Goal: Task Accomplishment & Management: Manage account settings

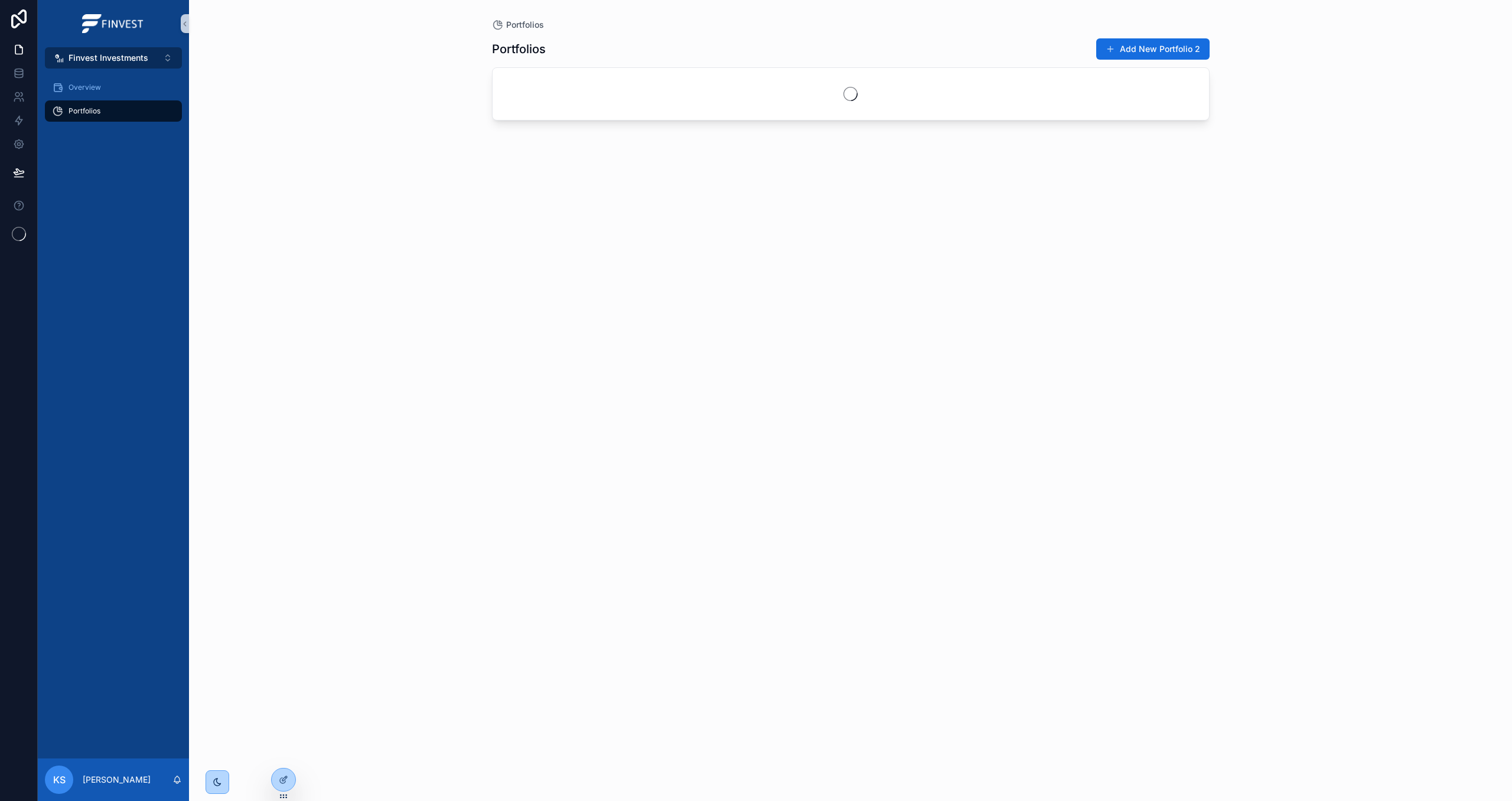
click at [170, 53] on button "Finvest Investments ⌥ 5" at bounding box center [113, 57] width 137 height 21
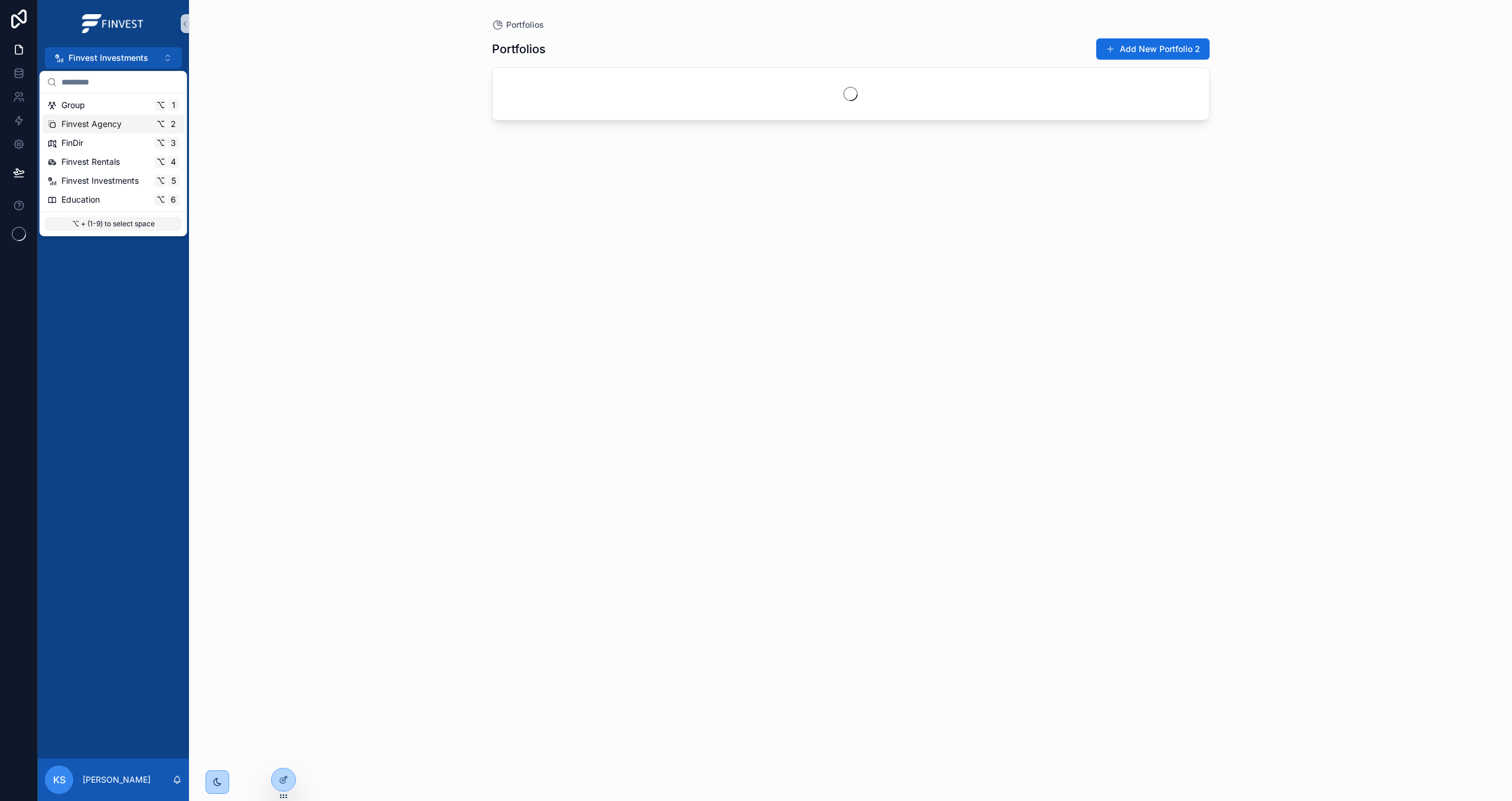
click at [148, 119] on div "Finvest Agency ⌥ 2" at bounding box center [113, 123] width 132 height 12
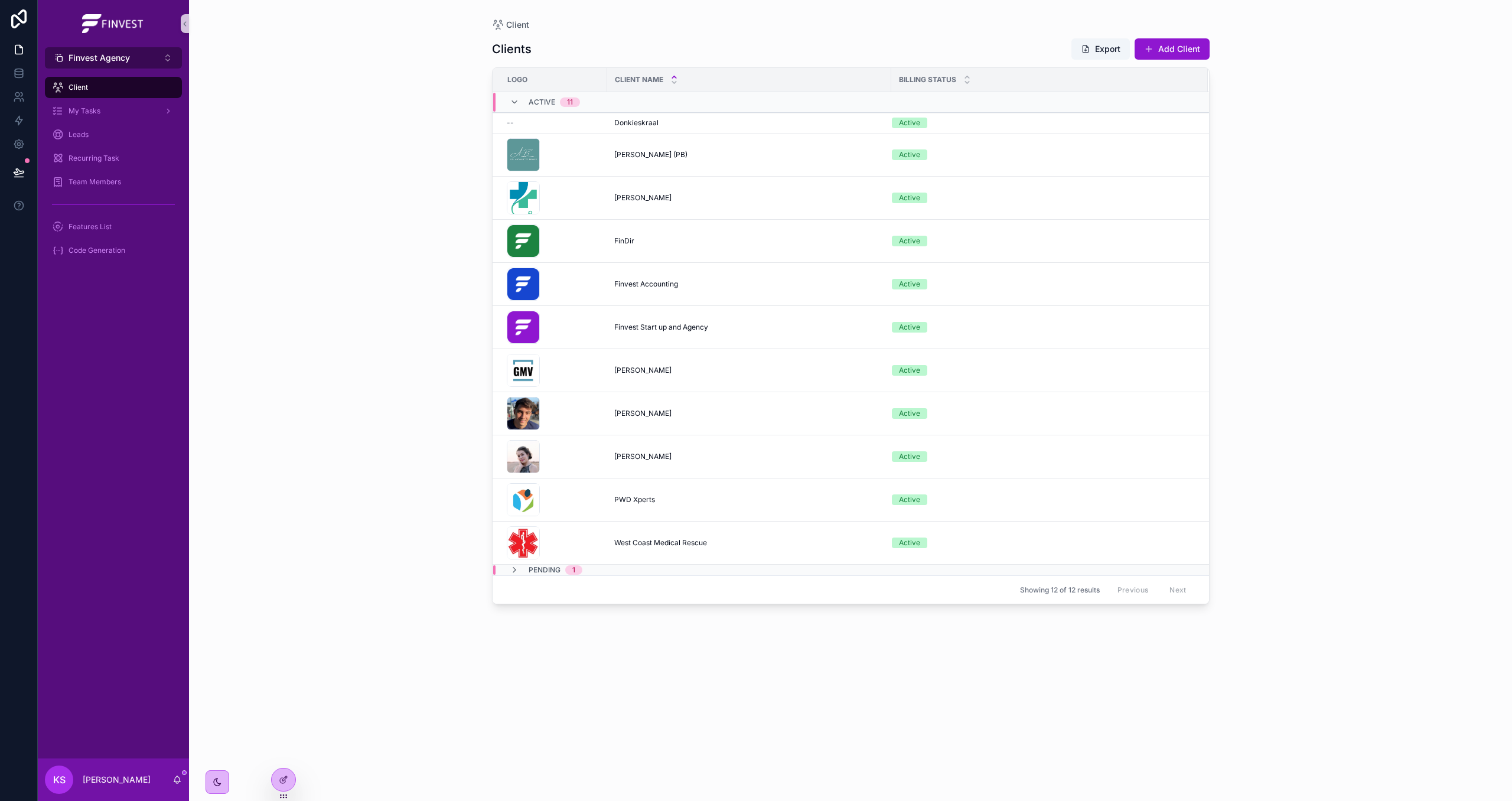
click at [105, 59] on span "Finvest Agency" at bounding box center [99, 57] width 61 height 12
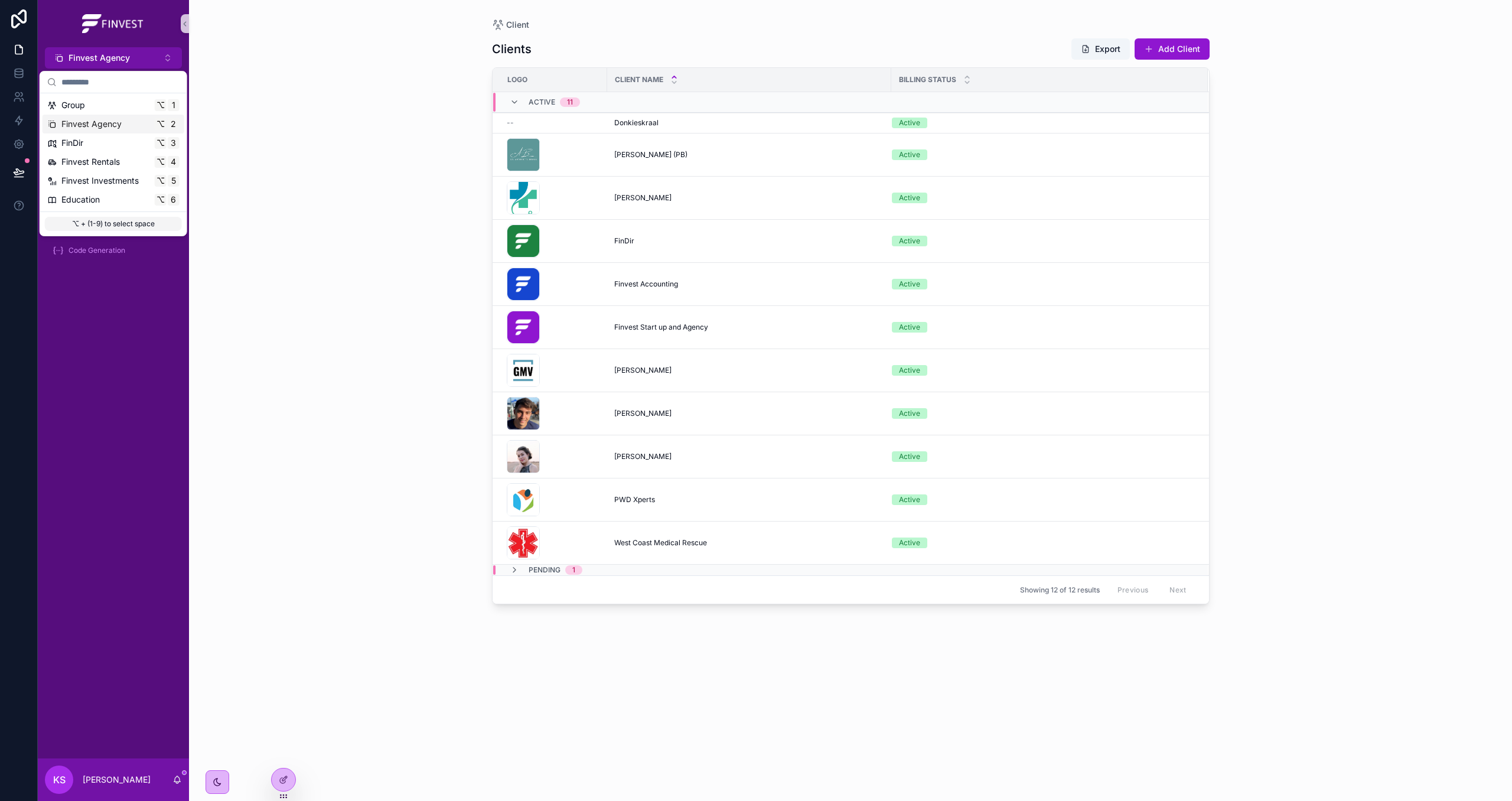
click at [272, 123] on div "Client Clients Export Add Client Logo Client Name Billing Status Active 11 -- D…" at bounding box center [850, 400] width 1323 height 801
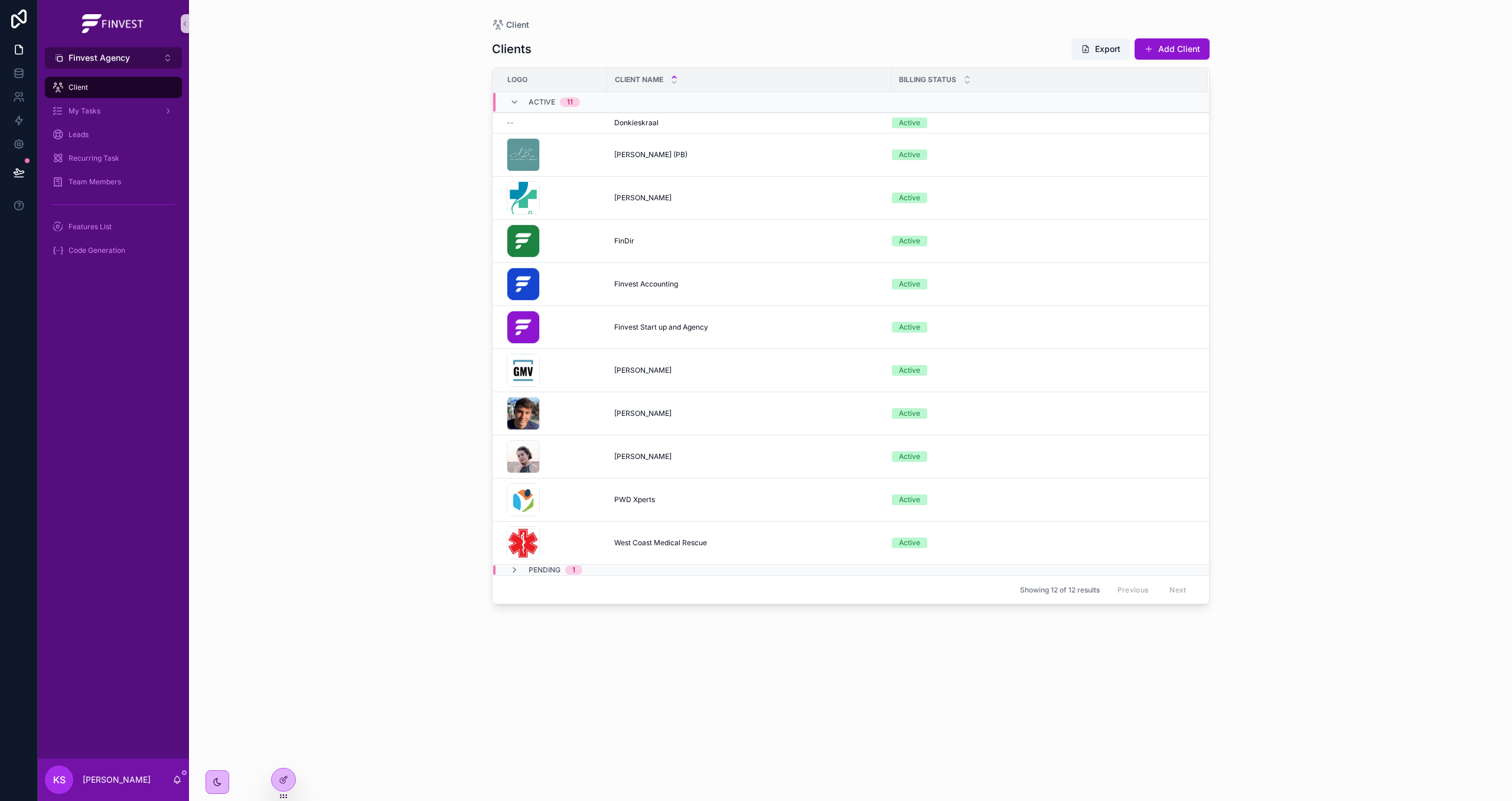
click at [128, 57] on span "Finvest Agency" at bounding box center [99, 57] width 61 height 12
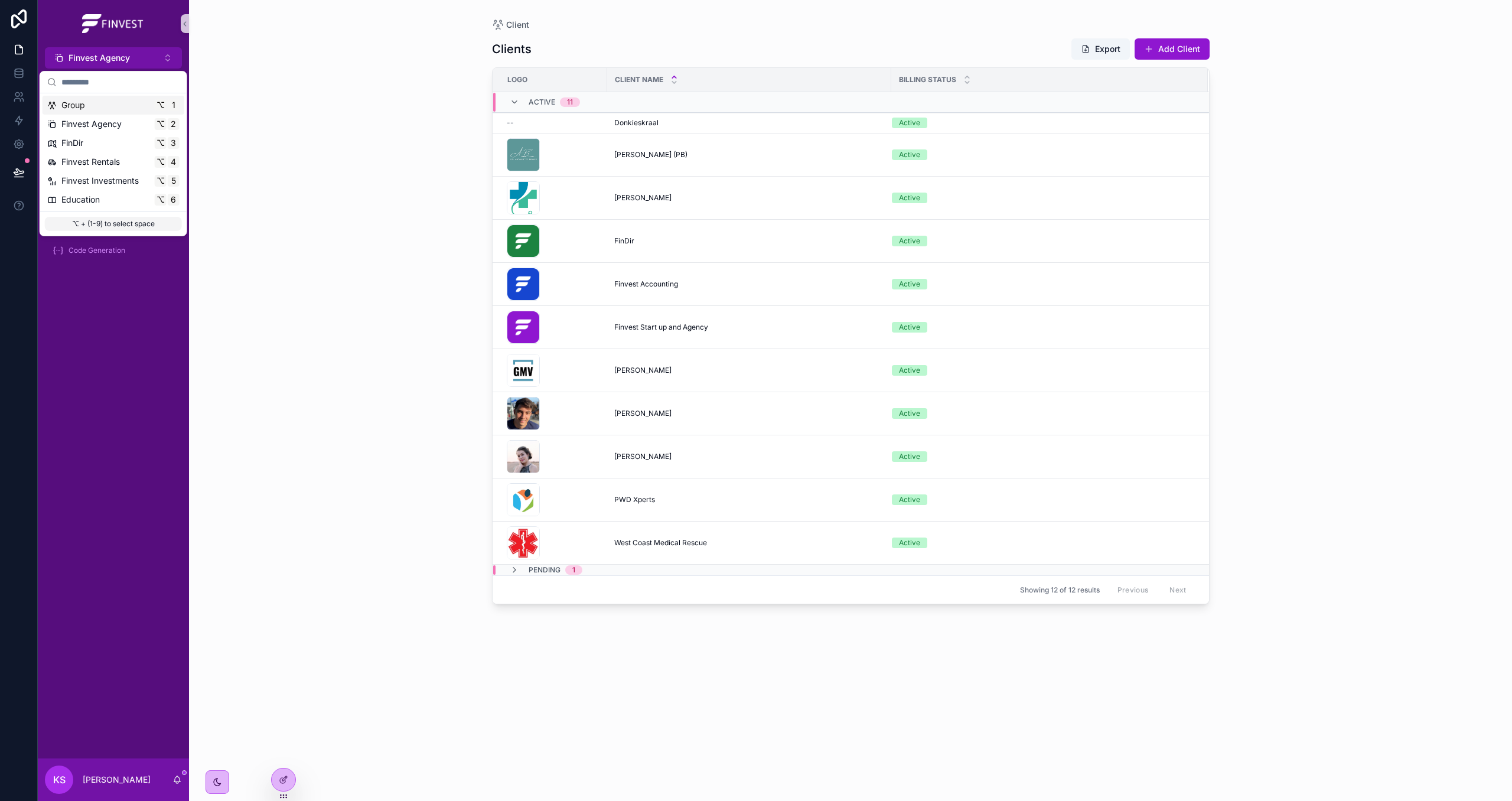
click at [121, 108] on div "Group ⌥ 1" at bounding box center [113, 105] width 132 height 12
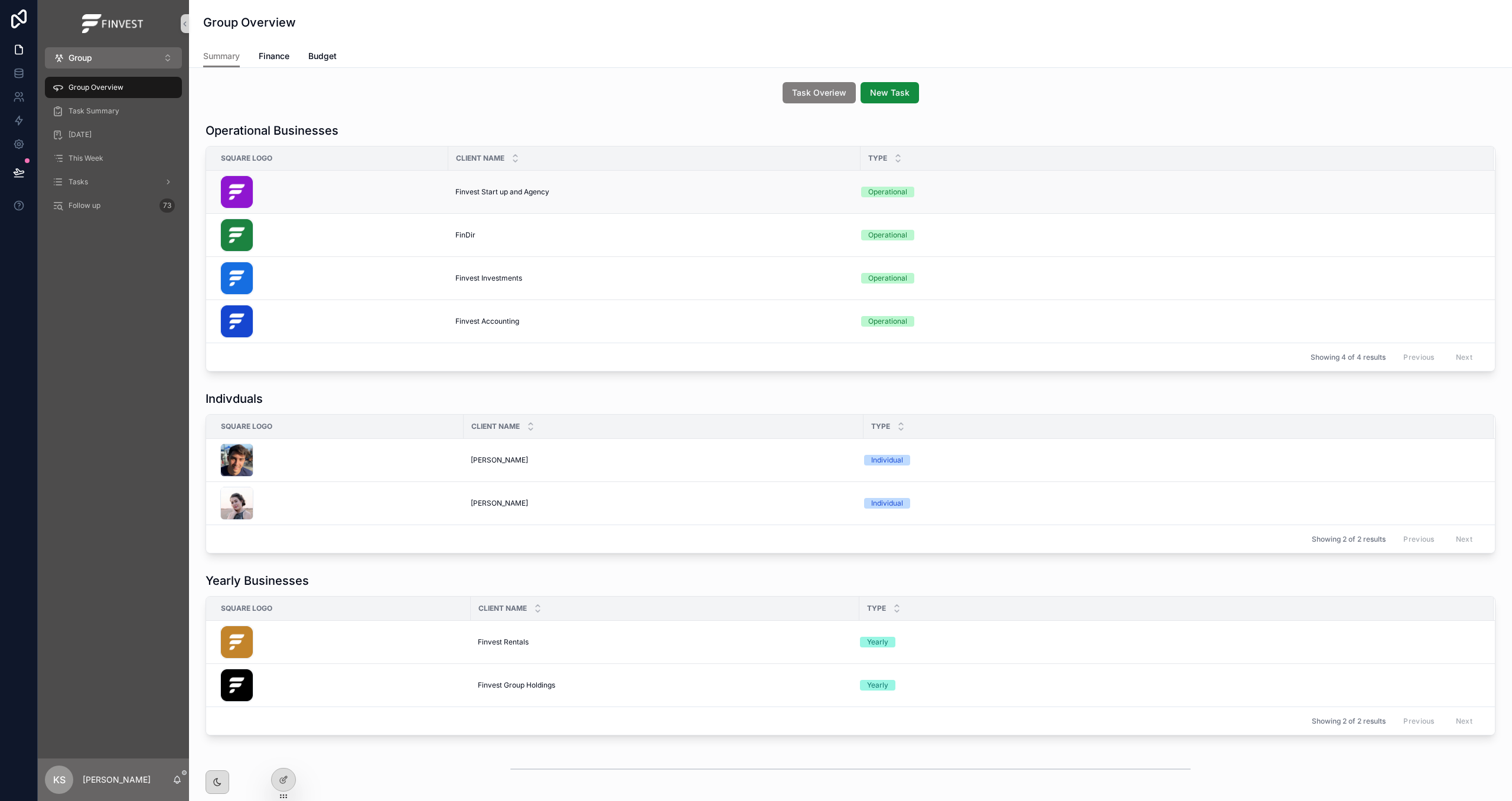
click at [523, 191] on span "Finvest Start up and Agency" at bounding box center [501, 192] width 94 height 9
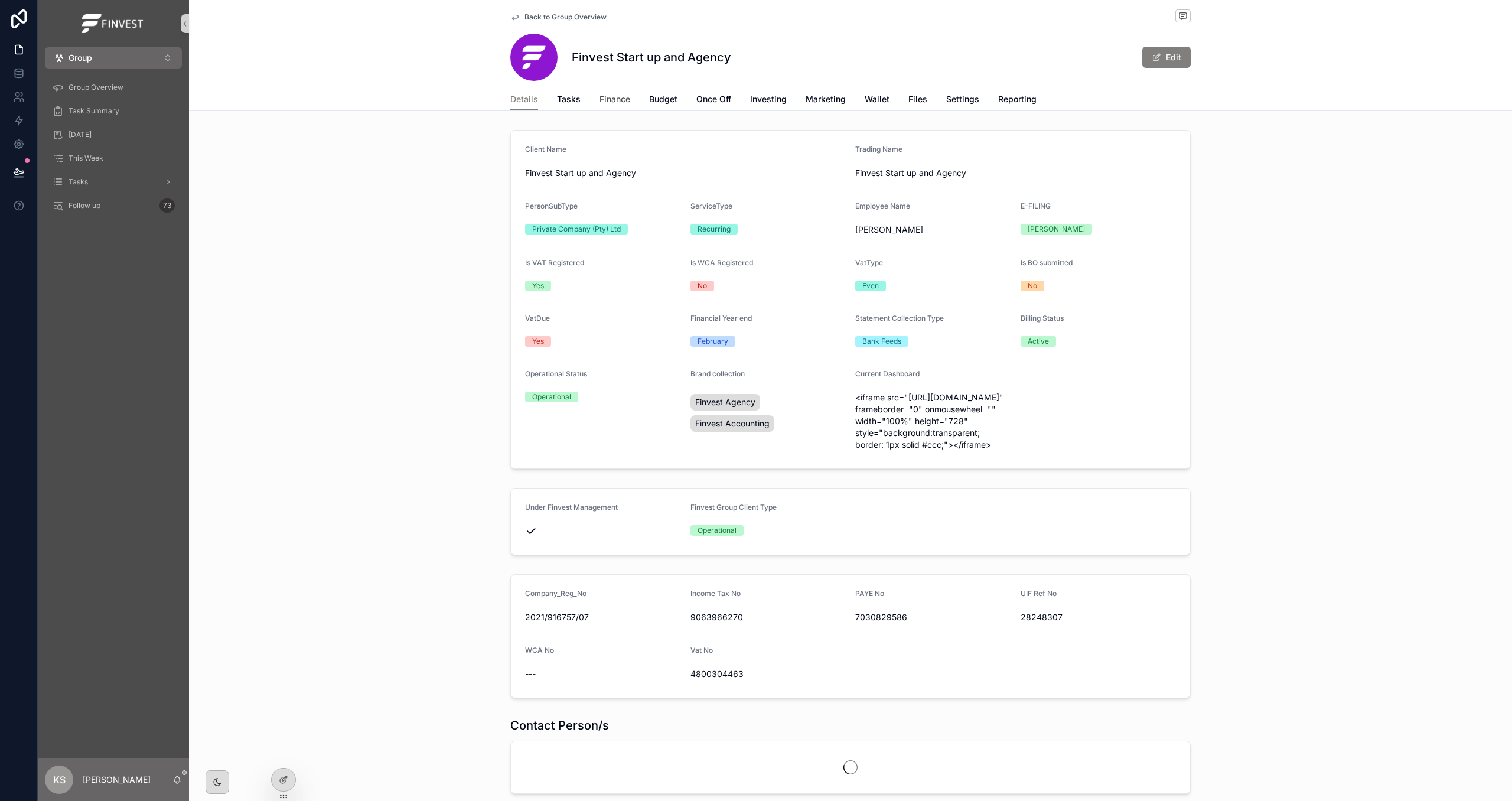
click at [595, 97] on div "Details Tasks Finance Budget Once Off Investing Marketing Wallet Files Settings…" at bounding box center [850, 99] width 681 height 23
click at [602, 98] on span "Finance" at bounding box center [615, 99] width 31 height 12
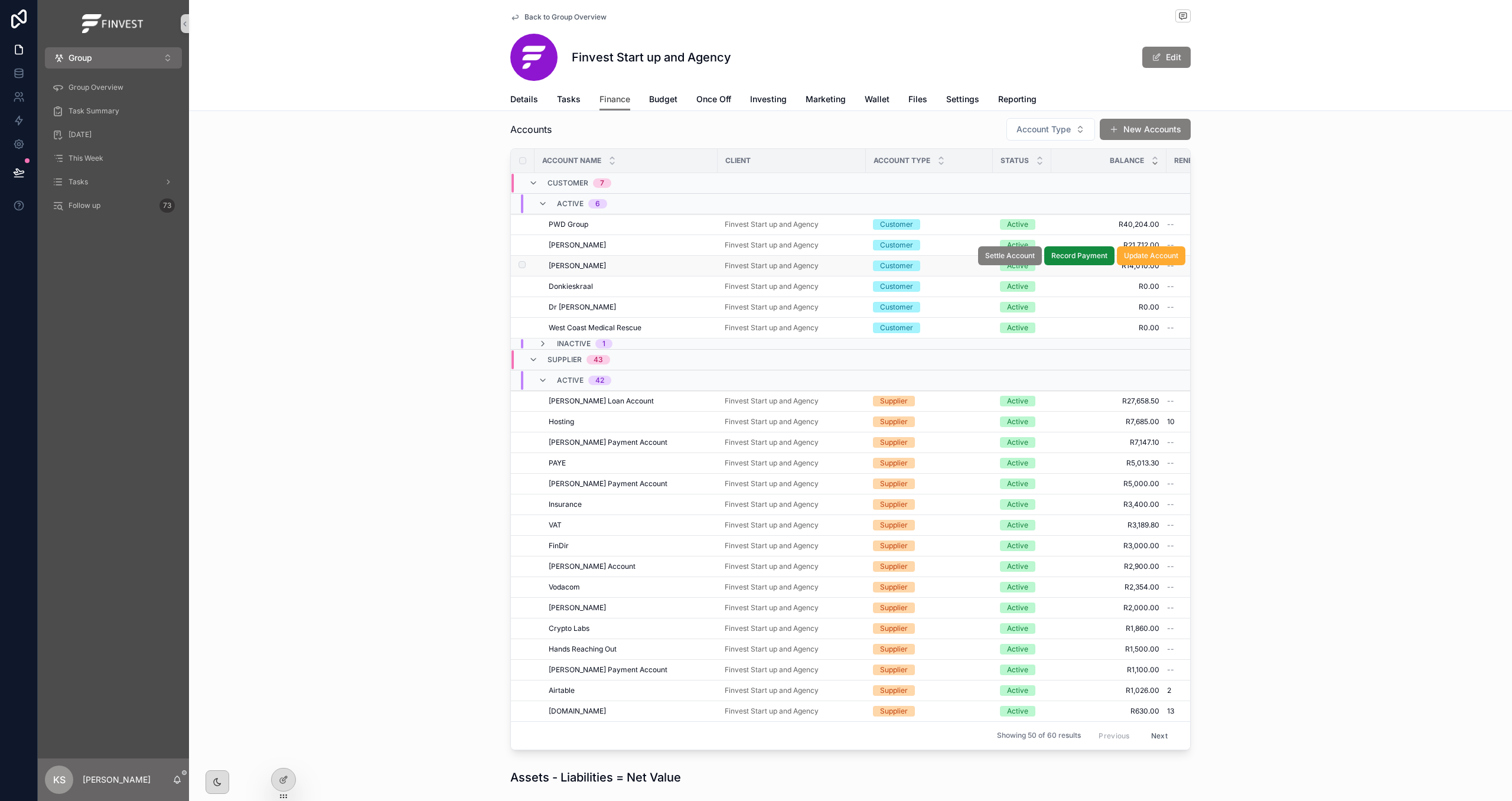
scroll to position [122, 0]
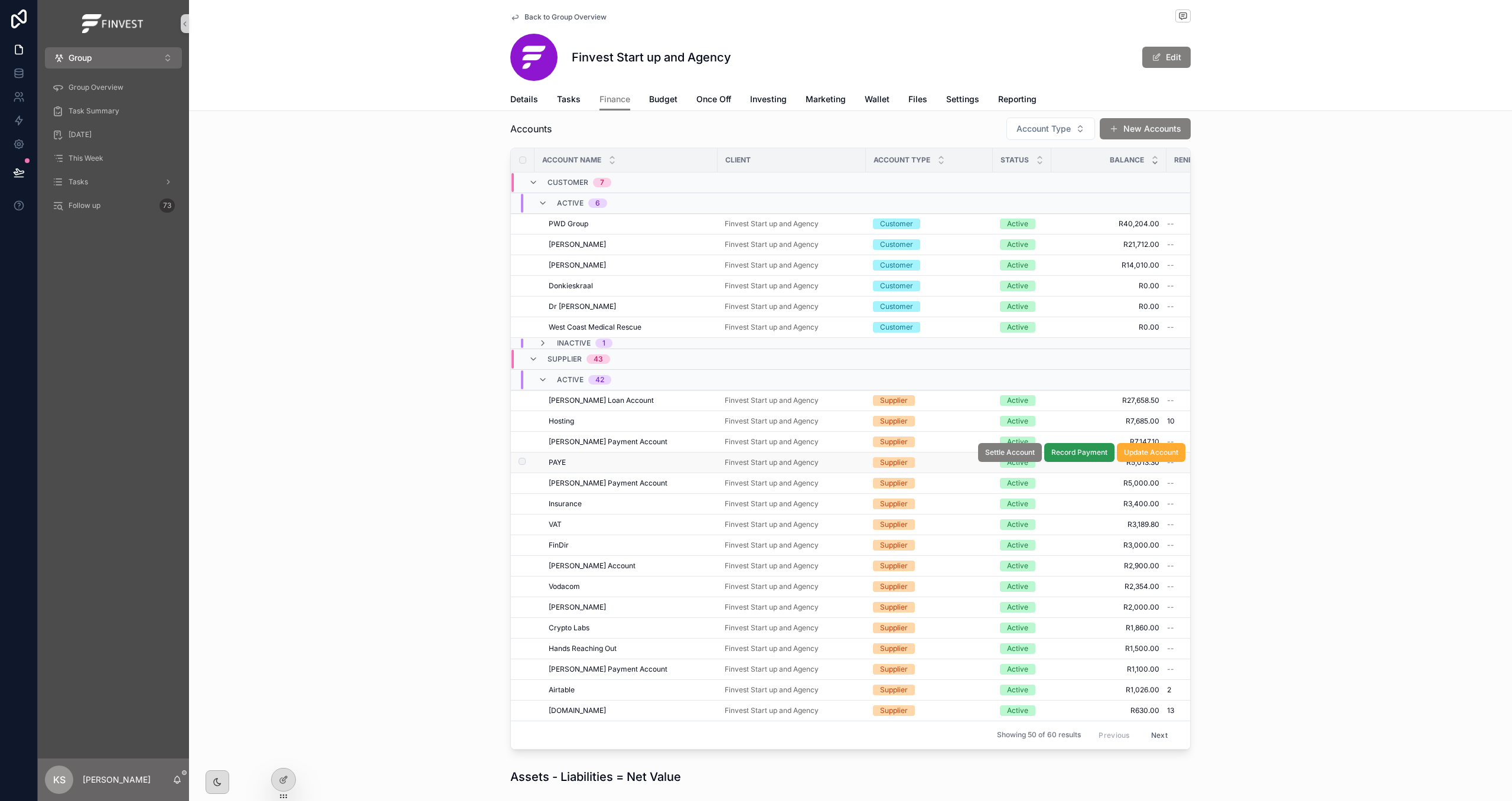
click at [1082, 456] on span "Record Payment" at bounding box center [1078, 453] width 56 height 9
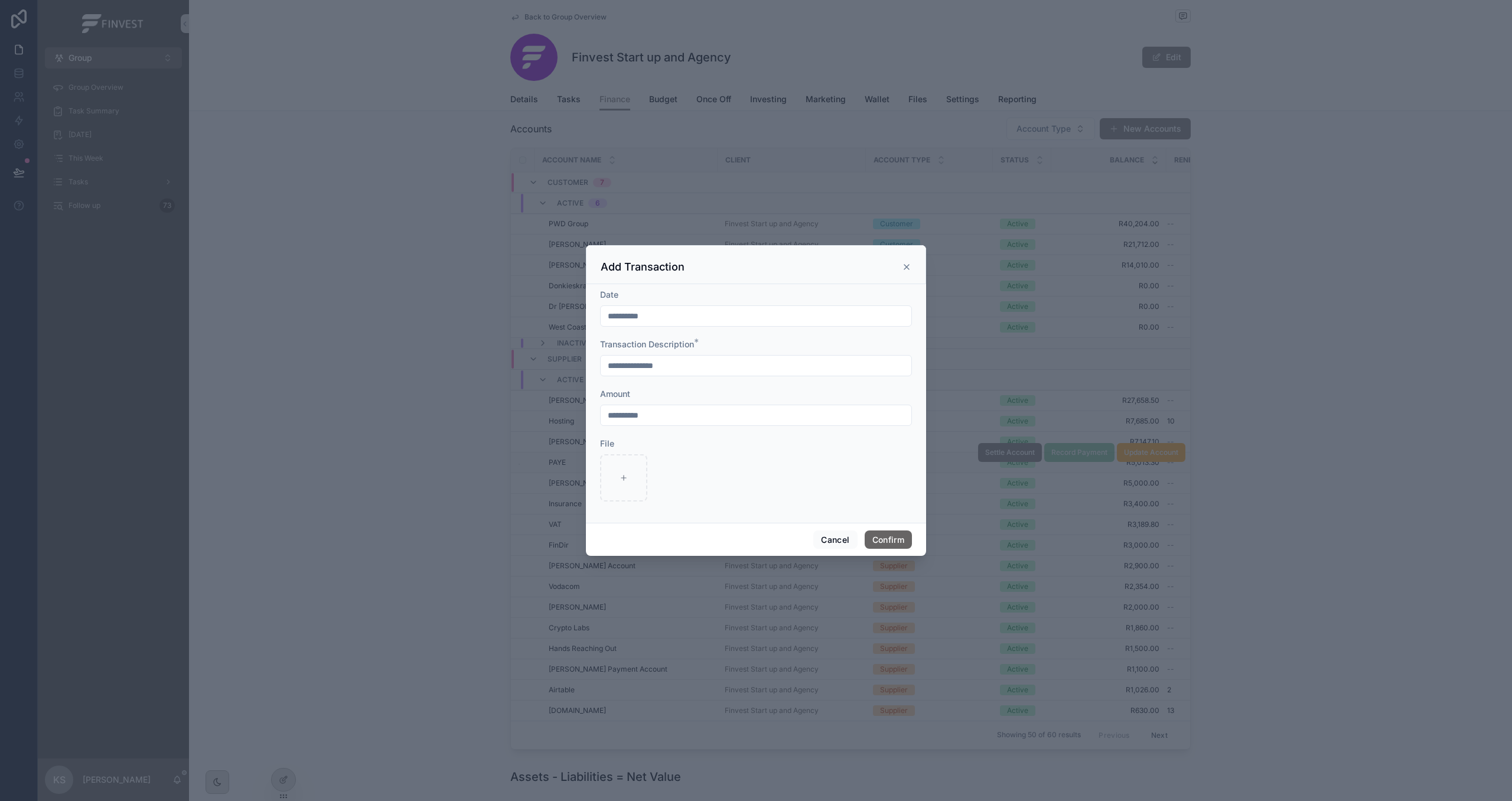
click at [899, 541] on button "Confirm" at bounding box center [888, 540] width 47 height 19
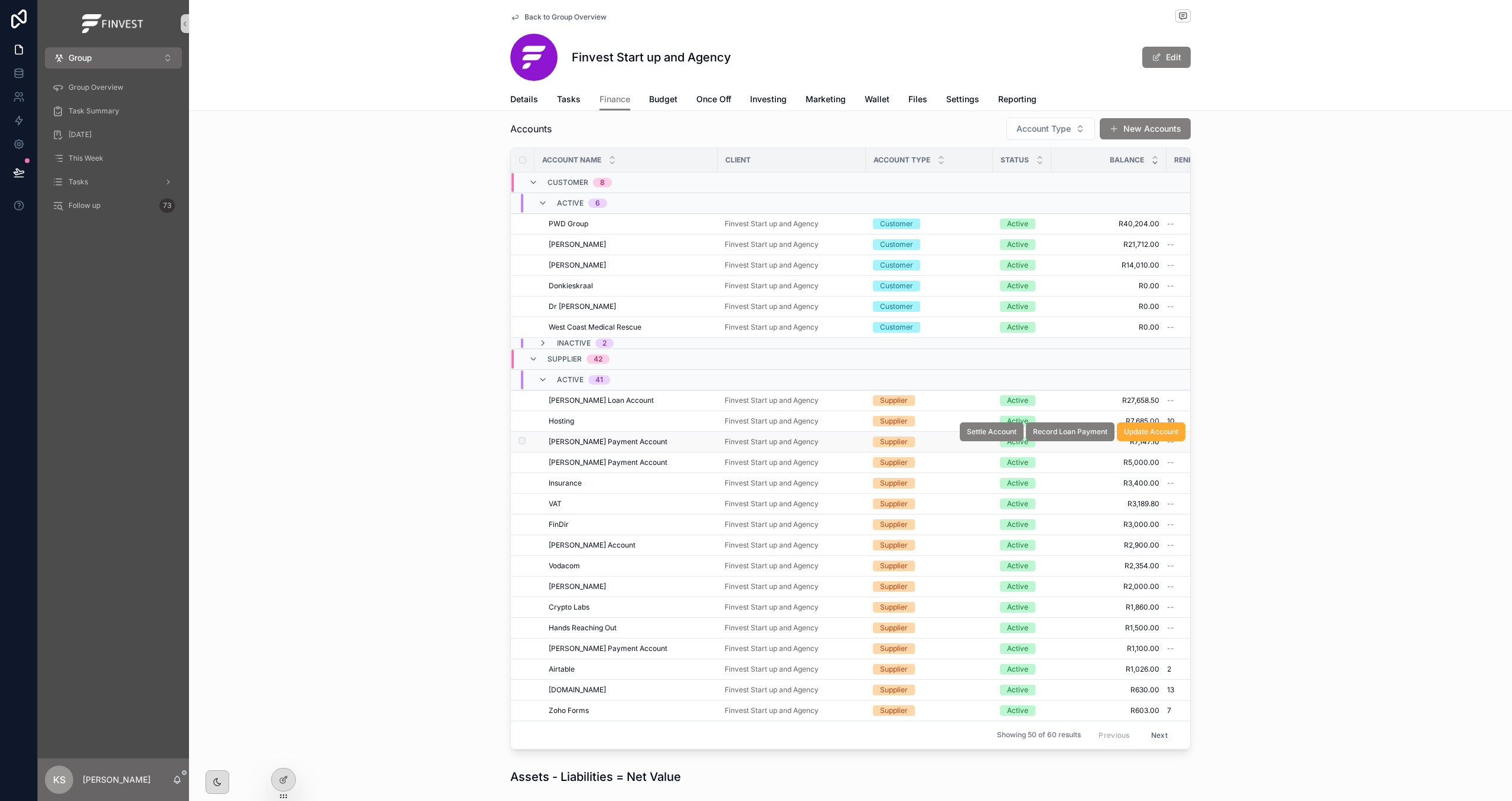
scroll to position [23, 0]
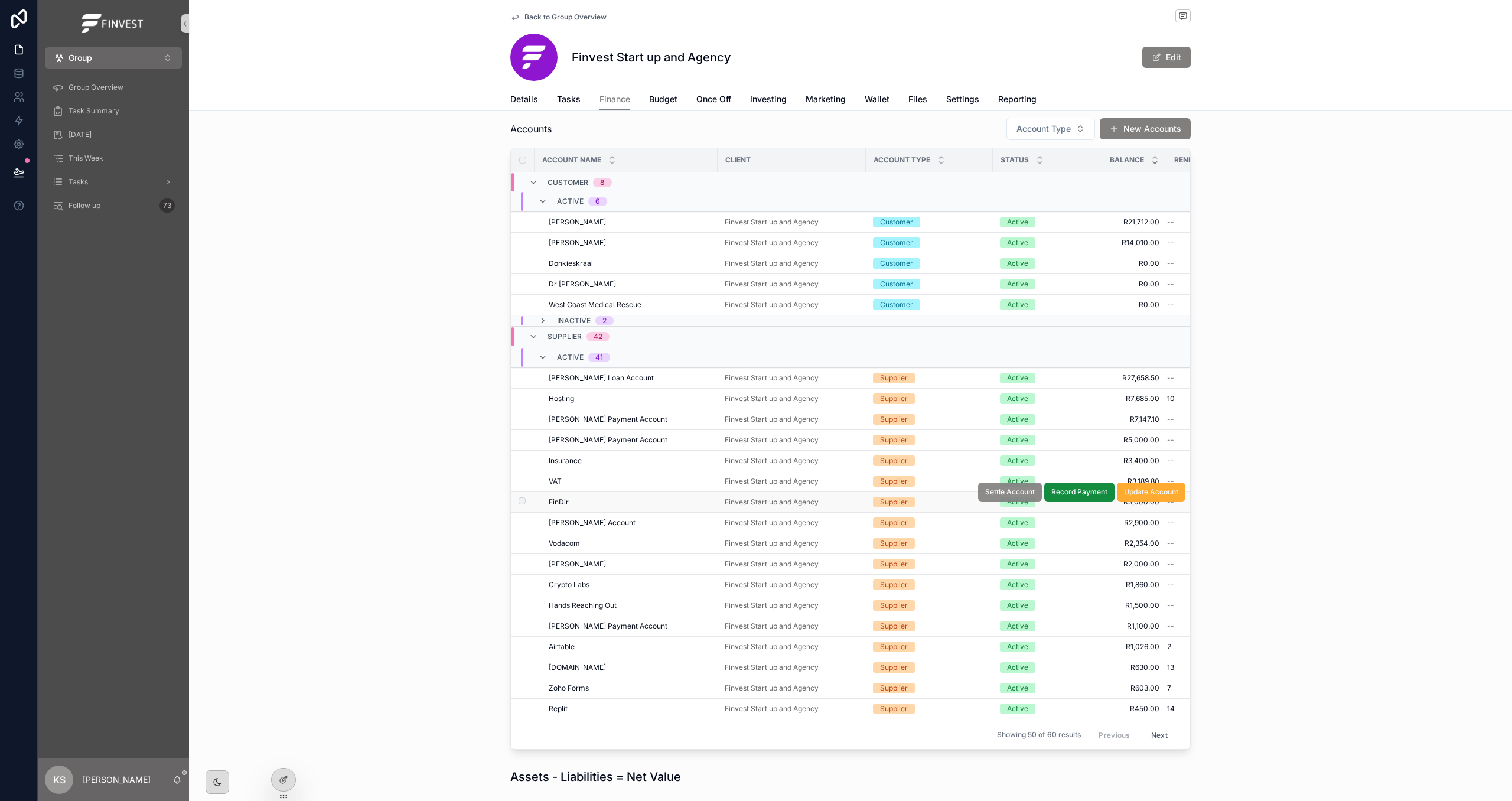
click at [1014, 496] on span "Settle Account" at bounding box center [1009, 492] width 50 height 9
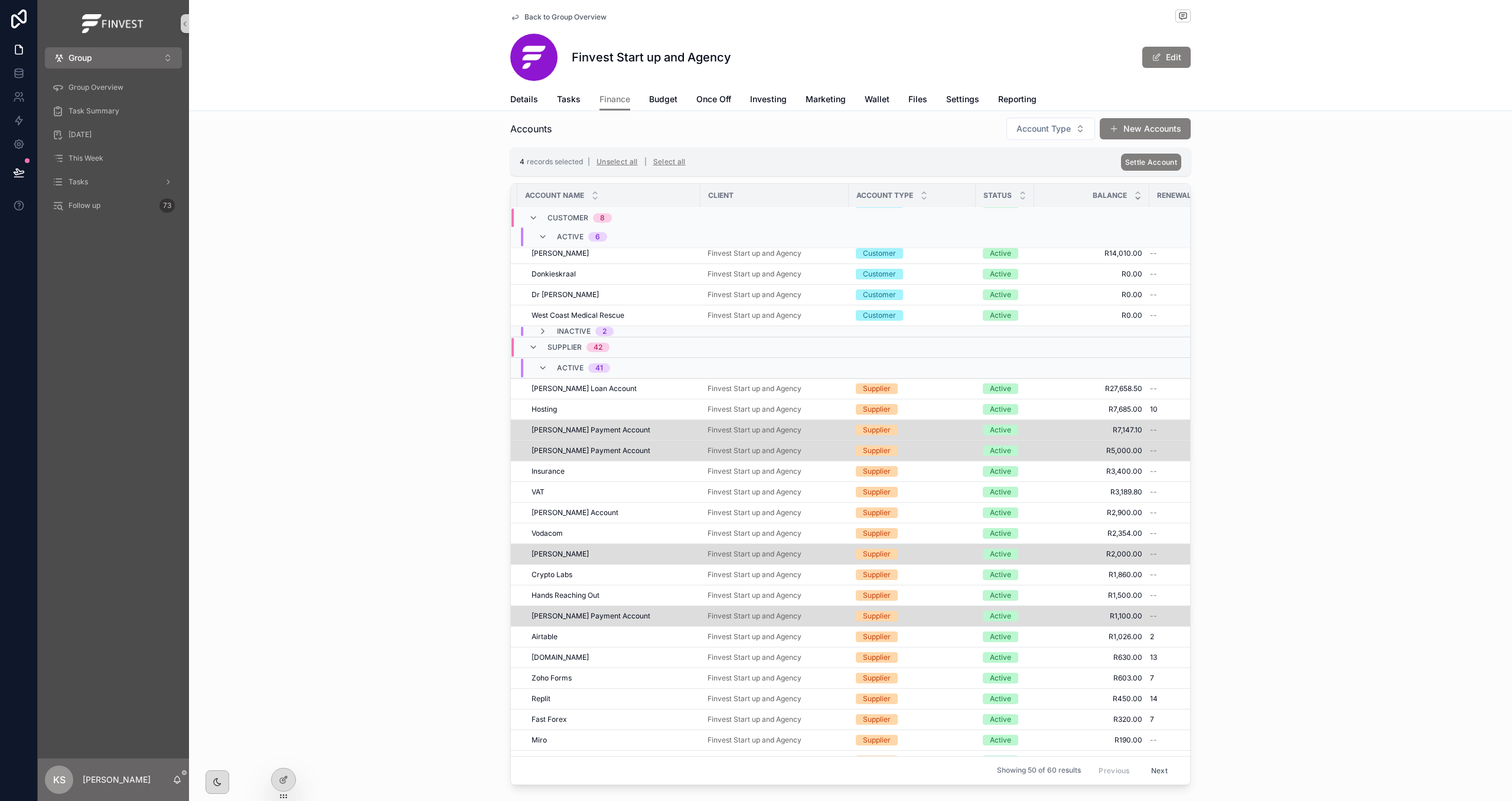
scroll to position [8, 0]
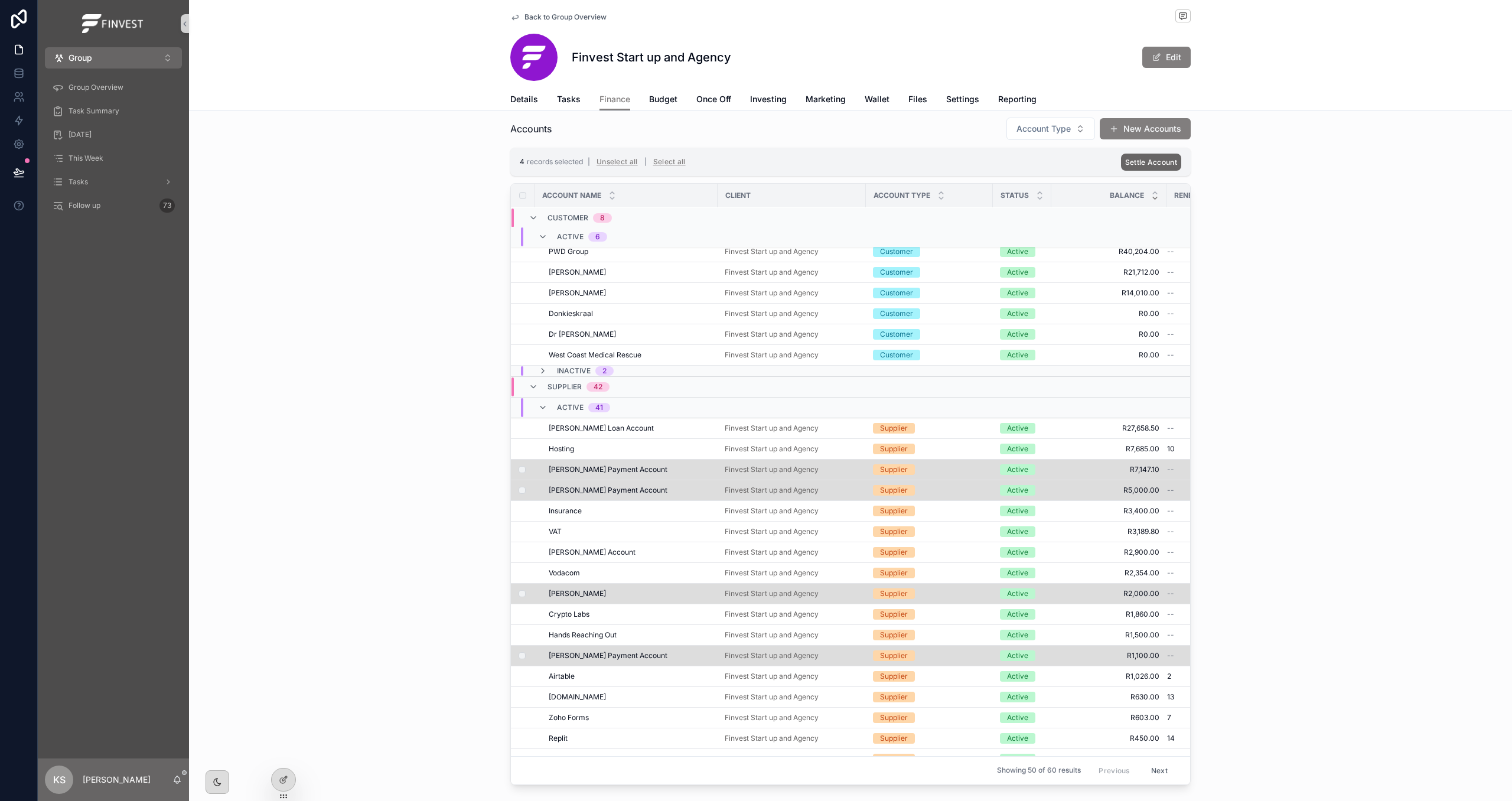
click at [1143, 163] on span "Settle Account" at bounding box center [1151, 162] width 52 height 9
click at [1208, 139] on icon "scrollable content" at bounding box center [1208, 140] width 9 height 9
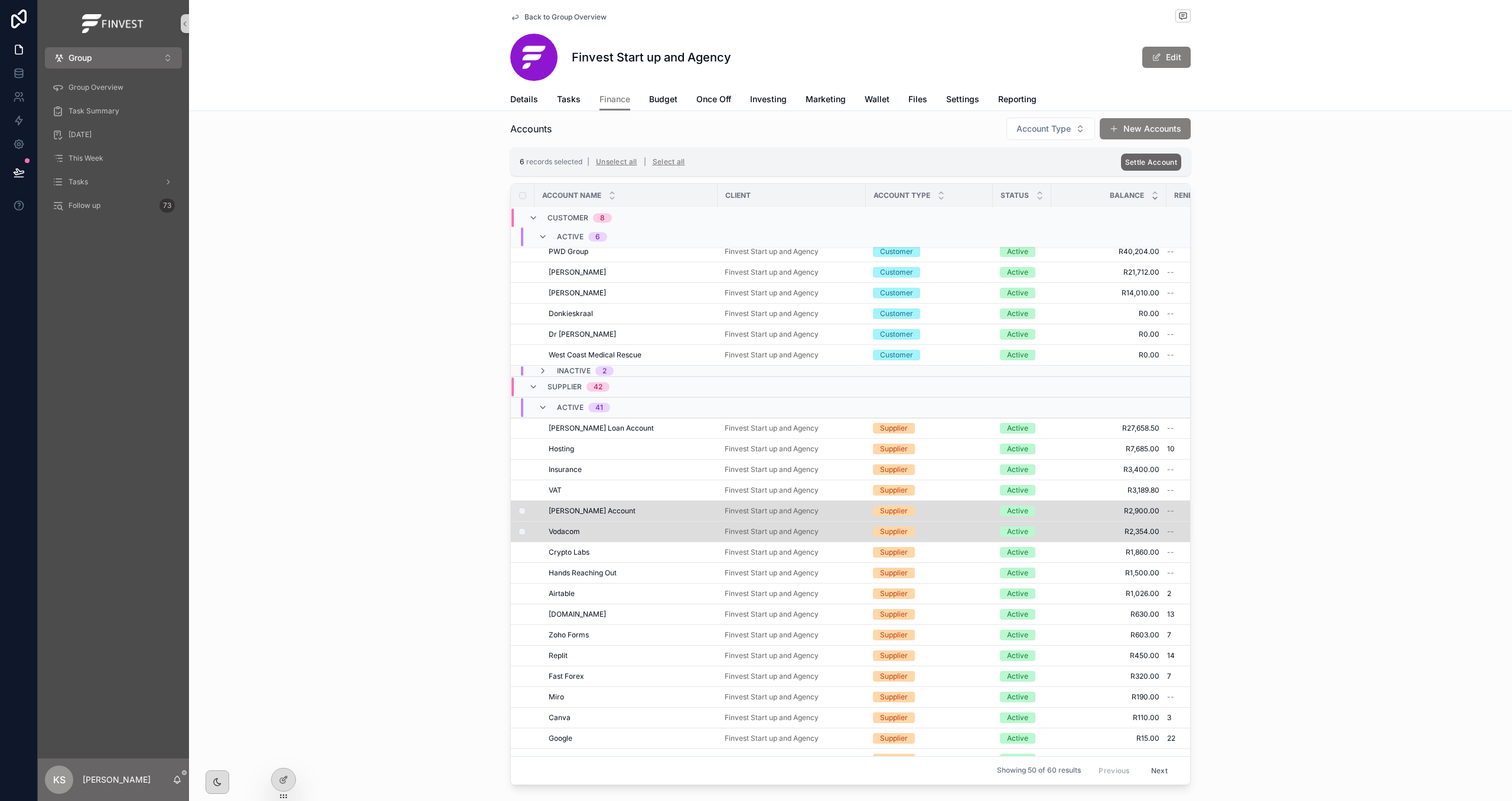
click at [1146, 163] on span "Settle Account" at bounding box center [1151, 162] width 52 height 9
click at [1206, 140] on icon "scrollable content" at bounding box center [1209, 140] width 6 height 4
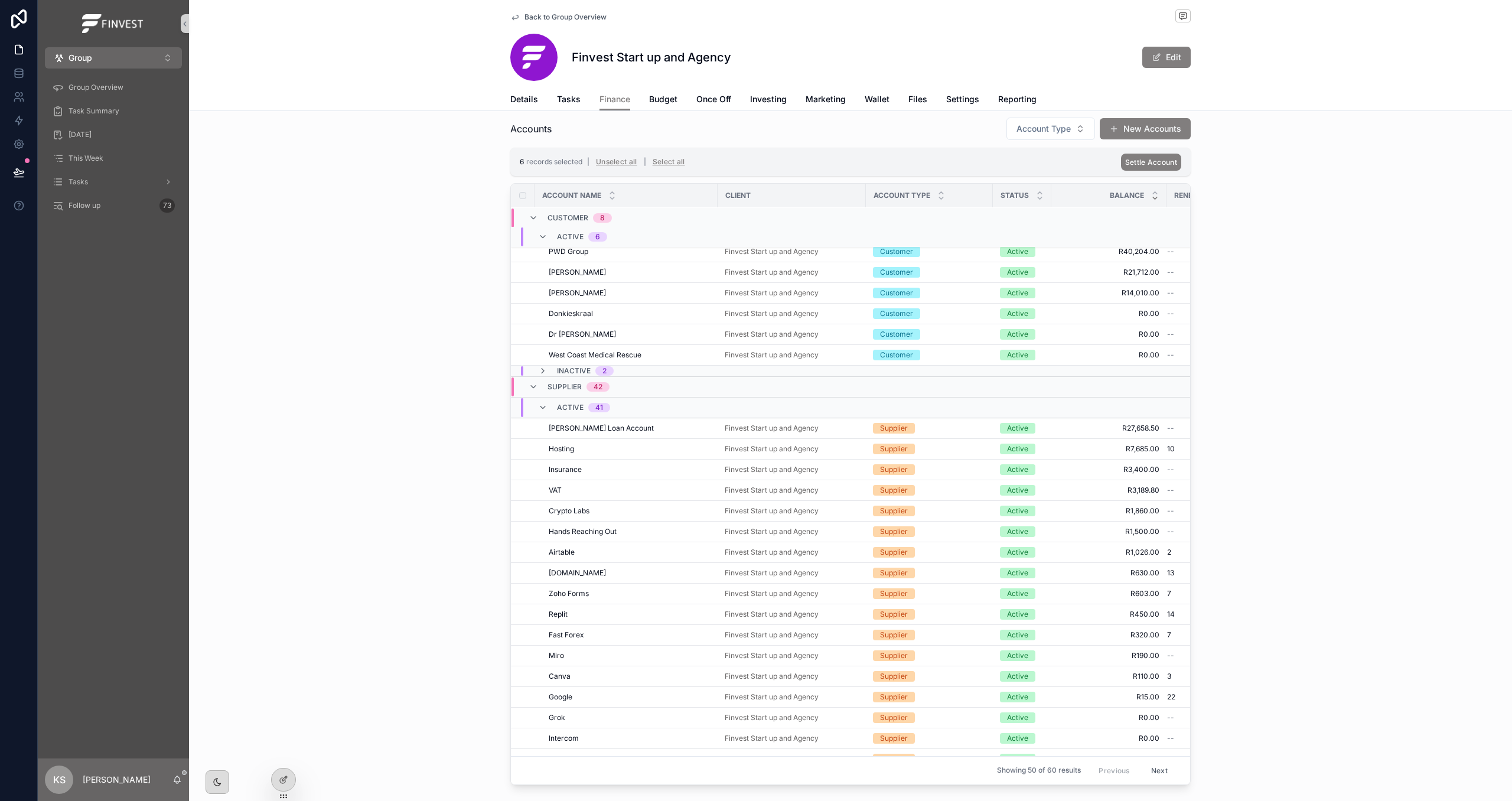
scroll to position [0, 0]
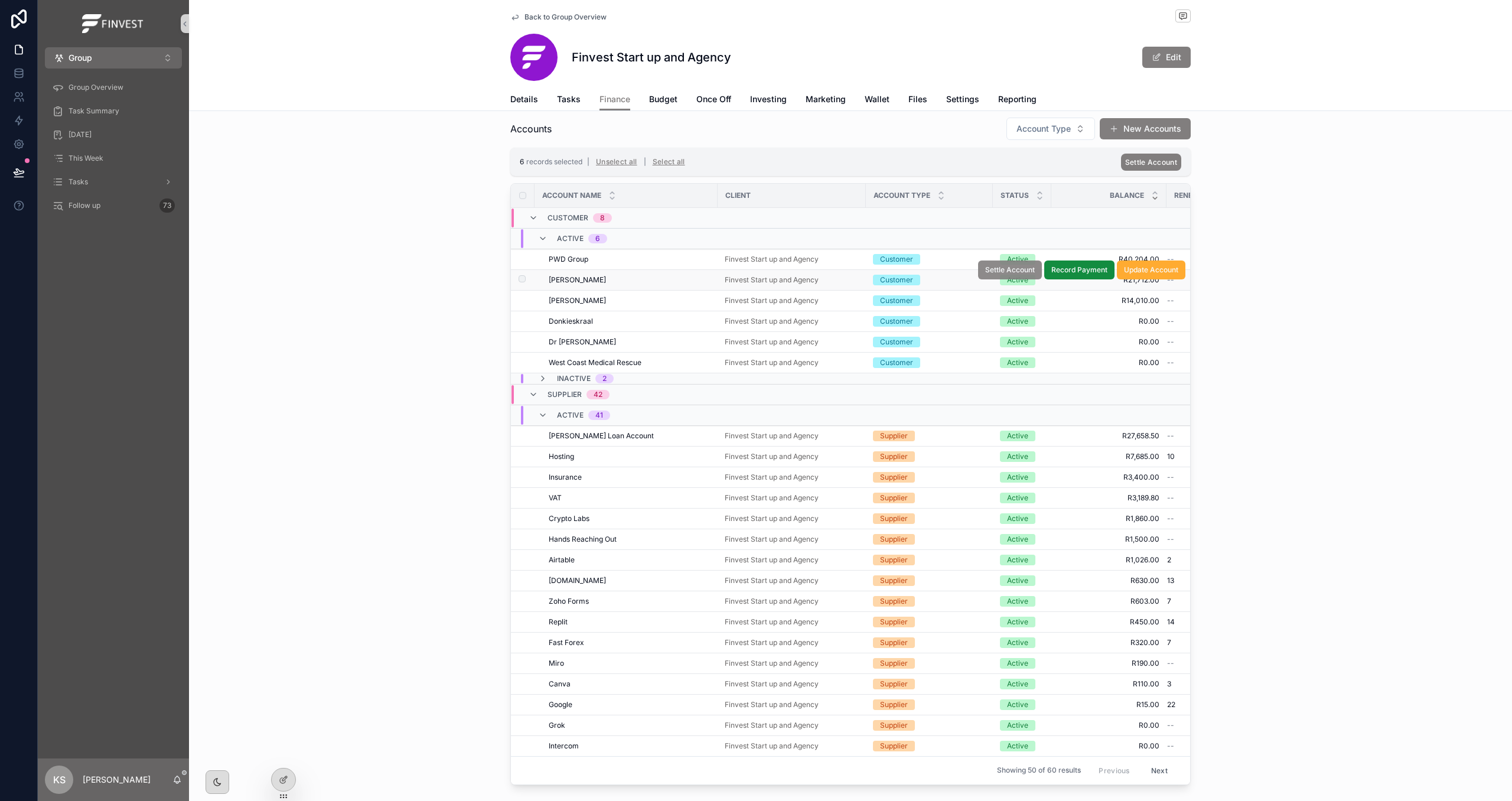
click at [1004, 274] on span "Settle Account" at bounding box center [1009, 270] width 50 height 9
click at [564, 15] on span "Back to Group Overview" at bounding box center [565, 17] width 82 height 9
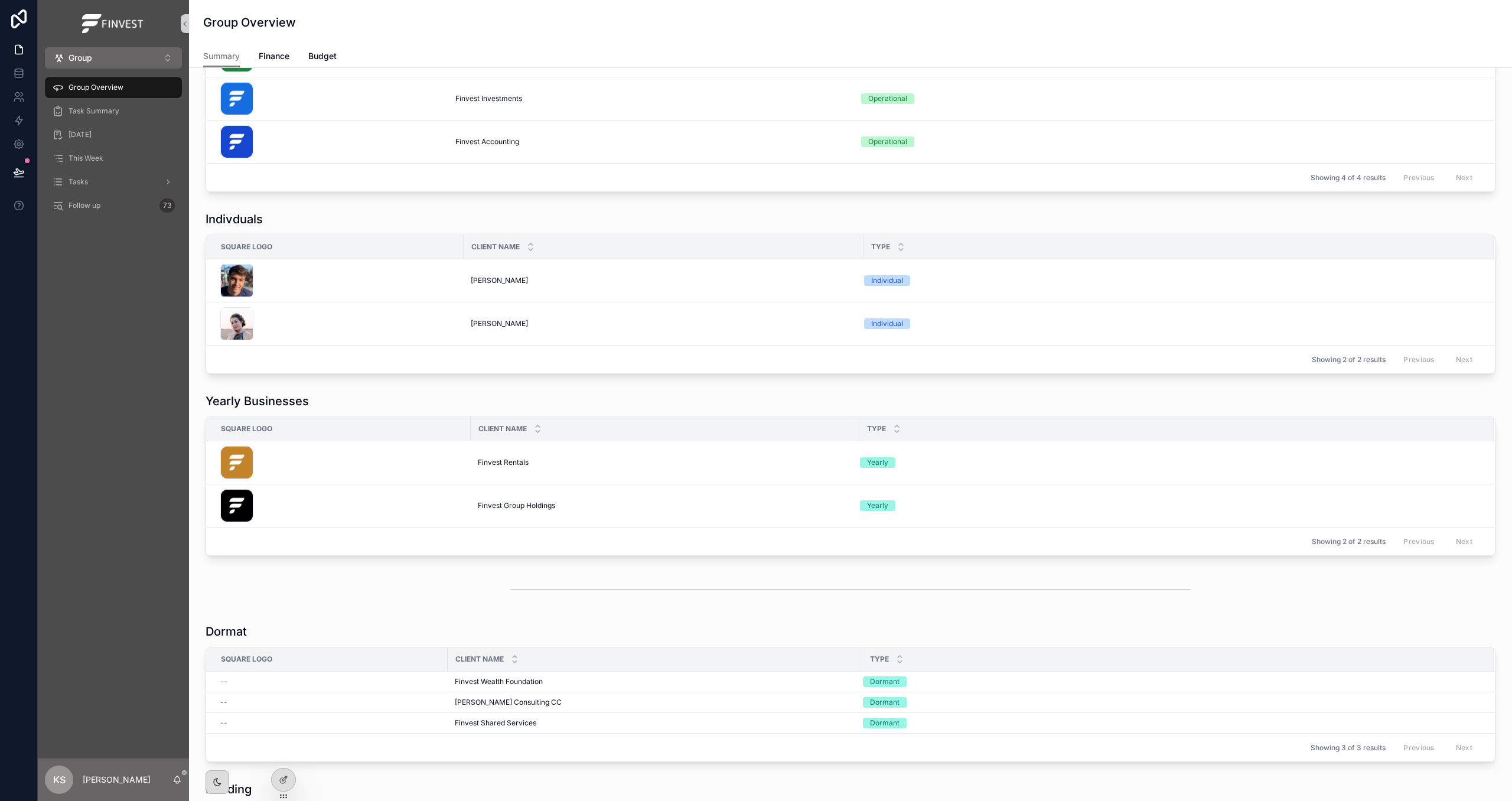
scroll to position [191, 0]
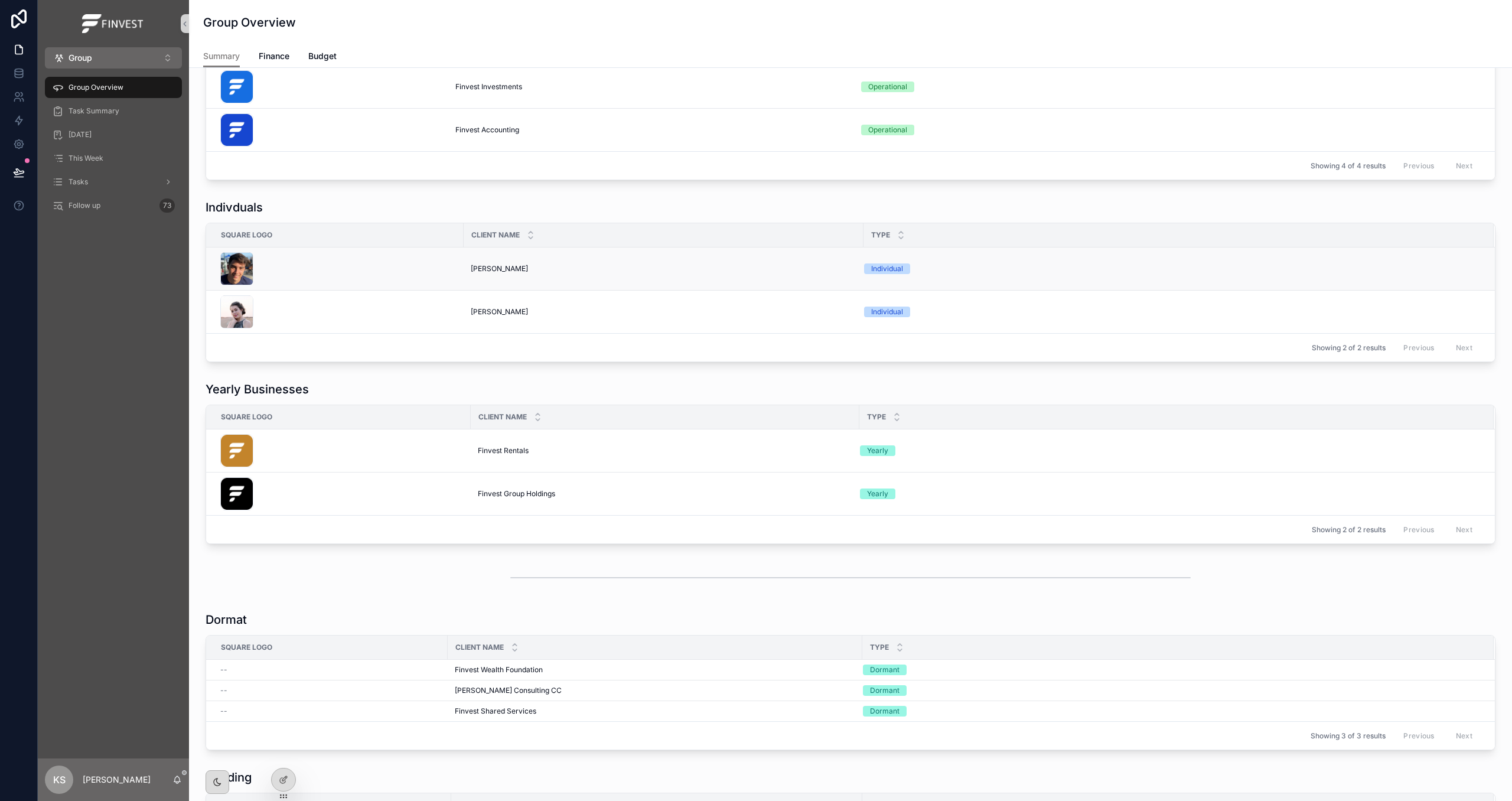
click at [488, 265] on span "[PERSON_NAME]" at bounding box center [499, 269] width 57 height 9
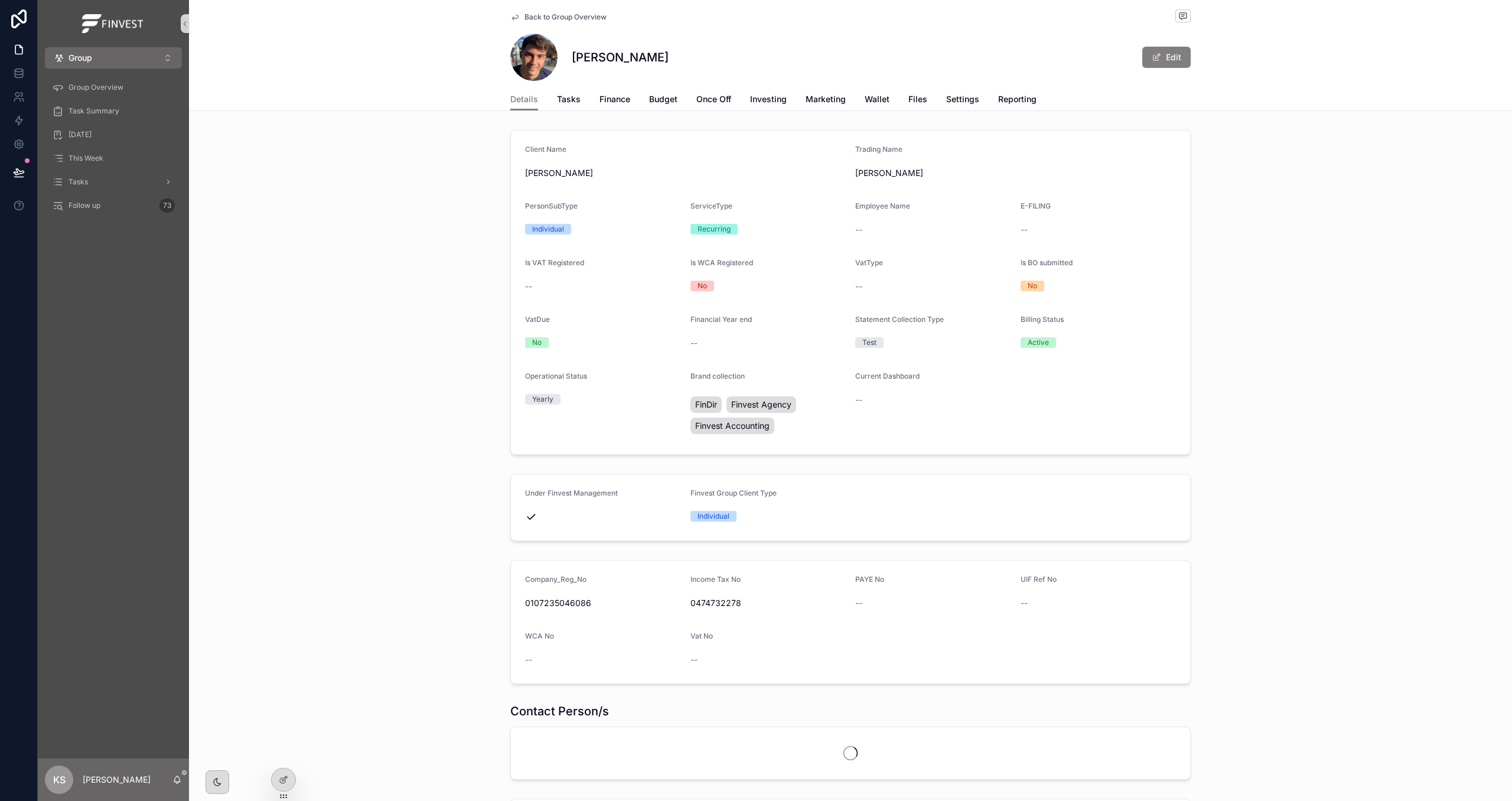
scroll to position [183, 0]
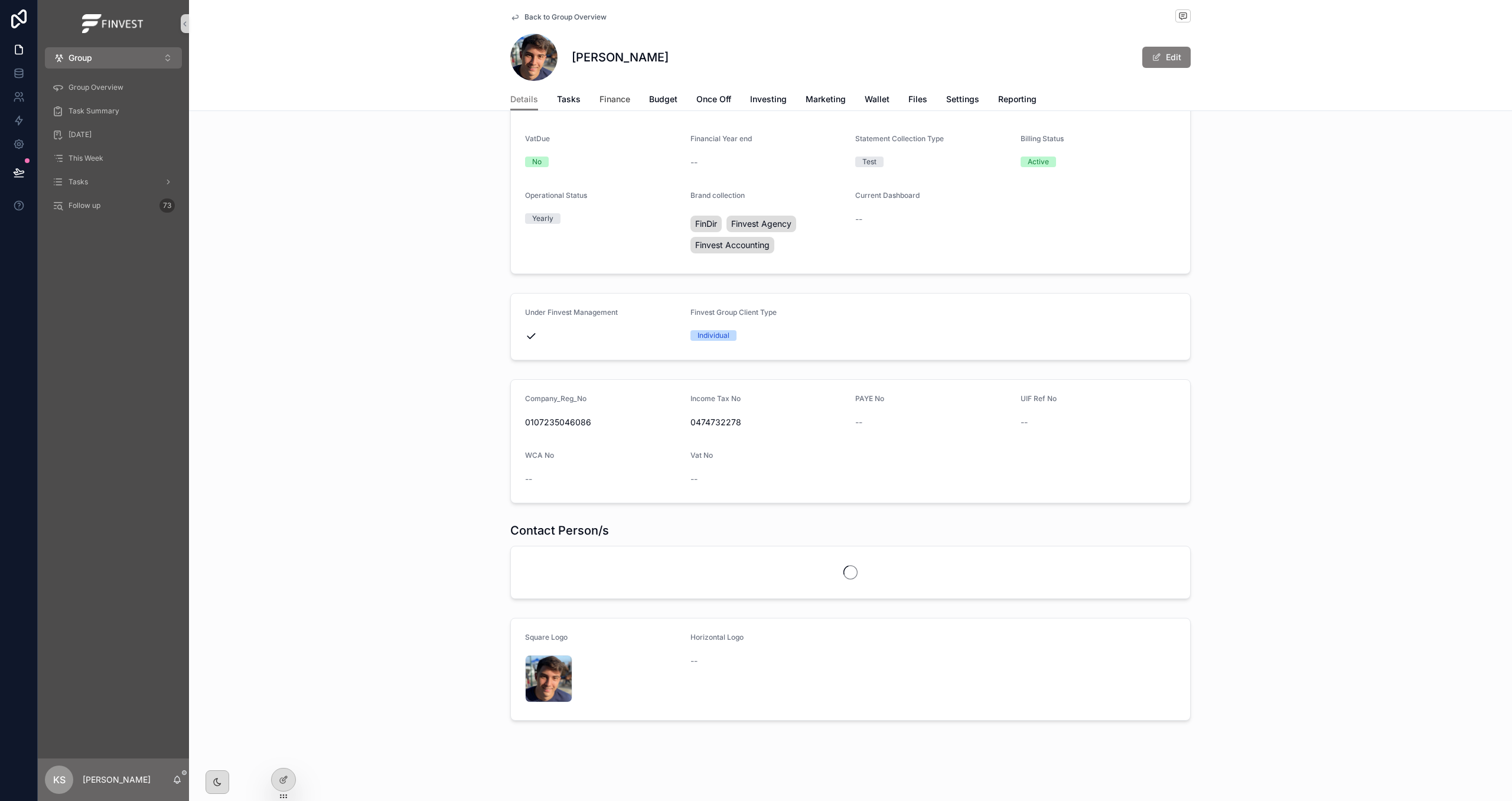
click at [620, 98] on span "Finance" at bounding box center [615, 99] width 31 height 12
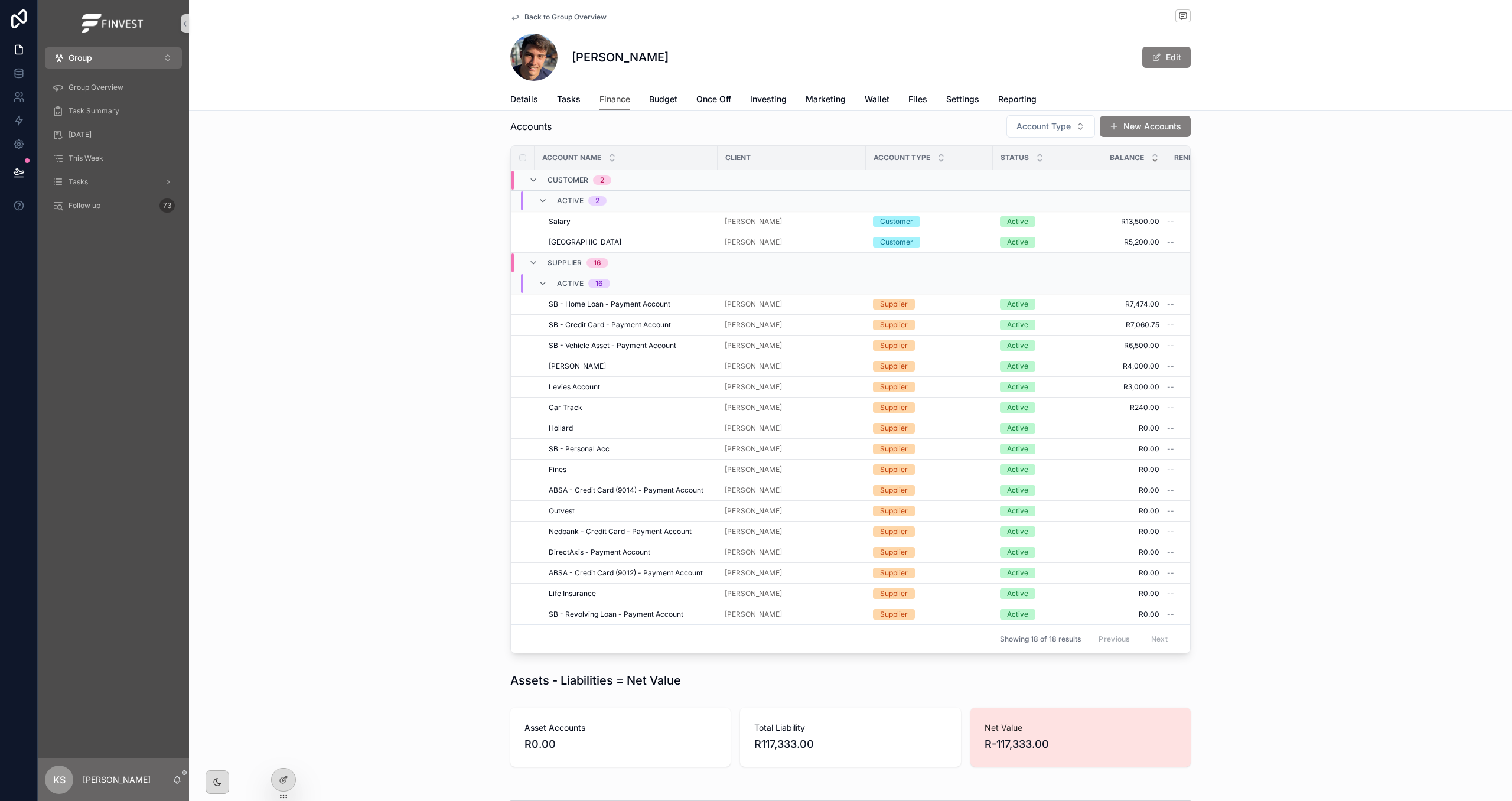
scroll to position [122, 0]
click at [996, 363] on span "Settle Account" at bounding box center [1009, 358] width 50 height 9
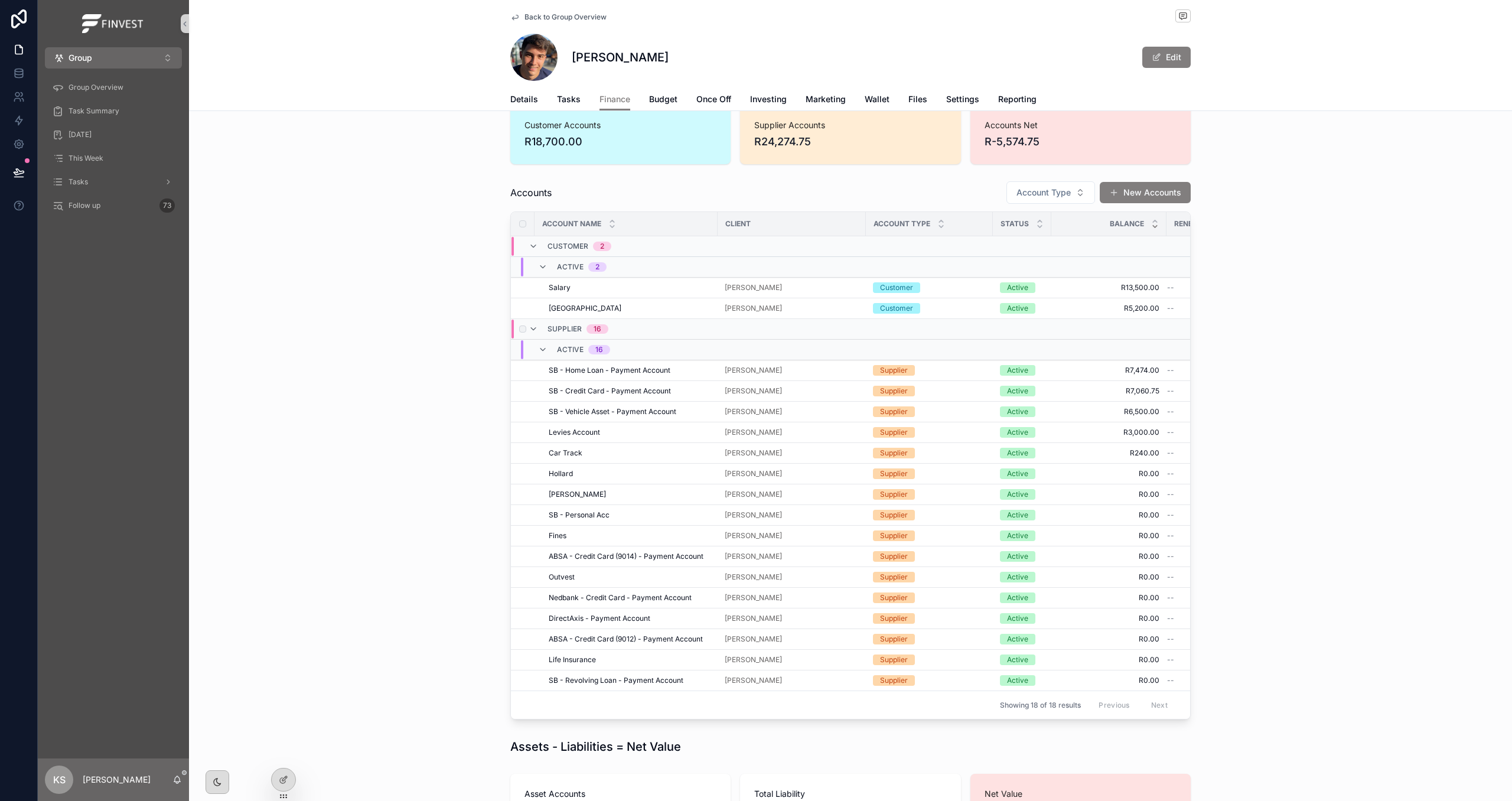
scroll to position [0, 0]
